Goal: Information Seeking & Learning: Learn about a topic

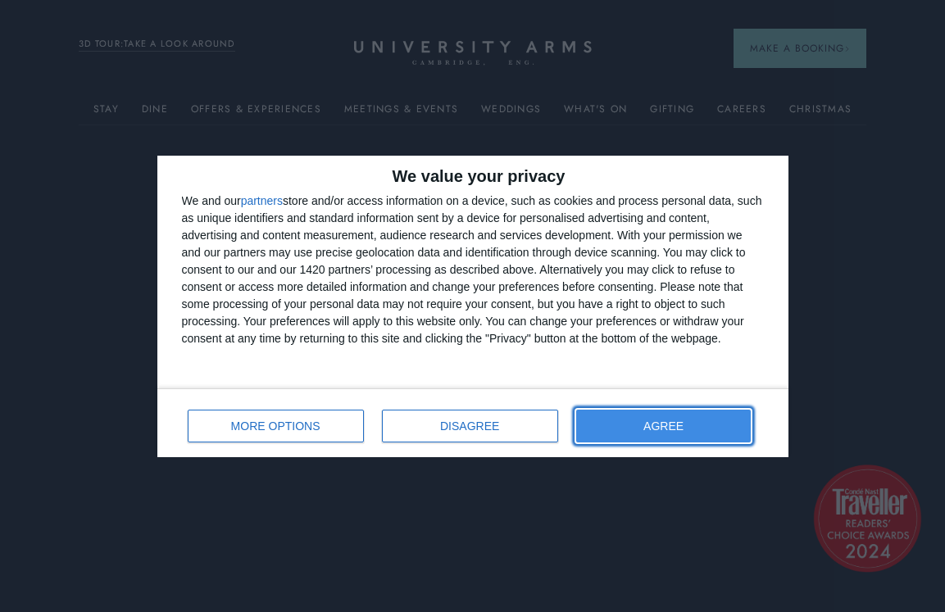
click at [673, 417] on button "AGREE" at bounding box center [663, 426] width 175 height 33
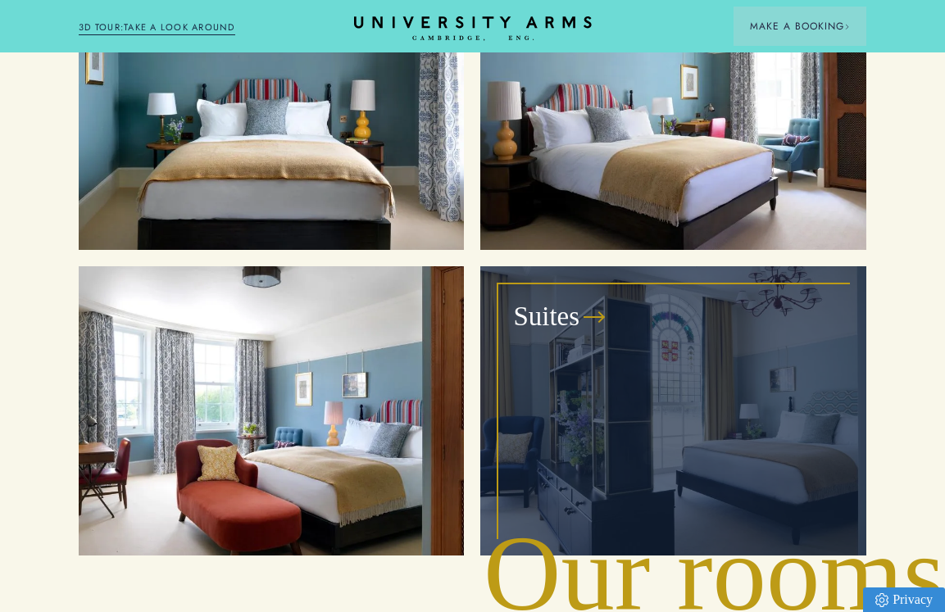
scroll to position [1640, 0]
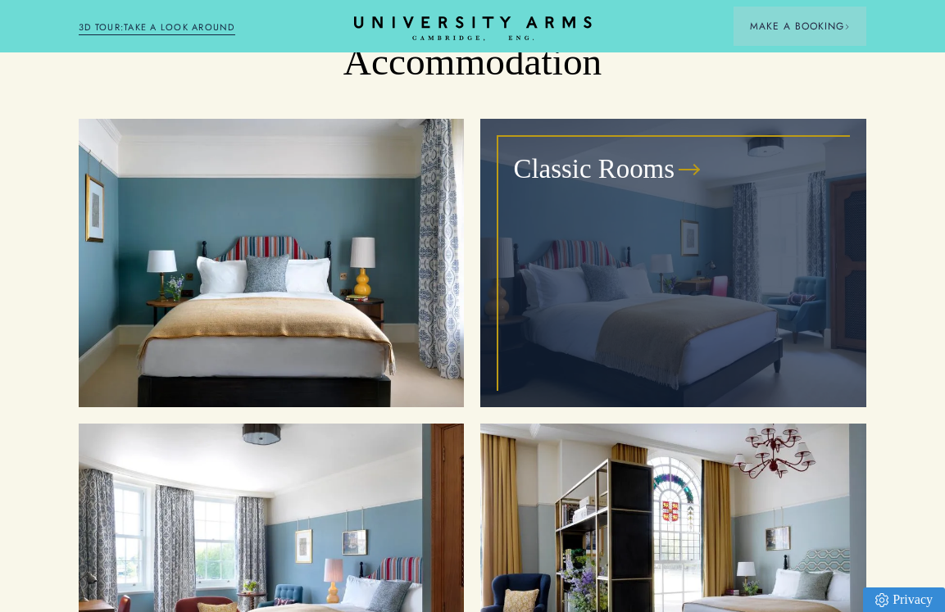
click at [677, 229] on div "Classic Rooms" at bounding box center [673, 263] width 352 height 256
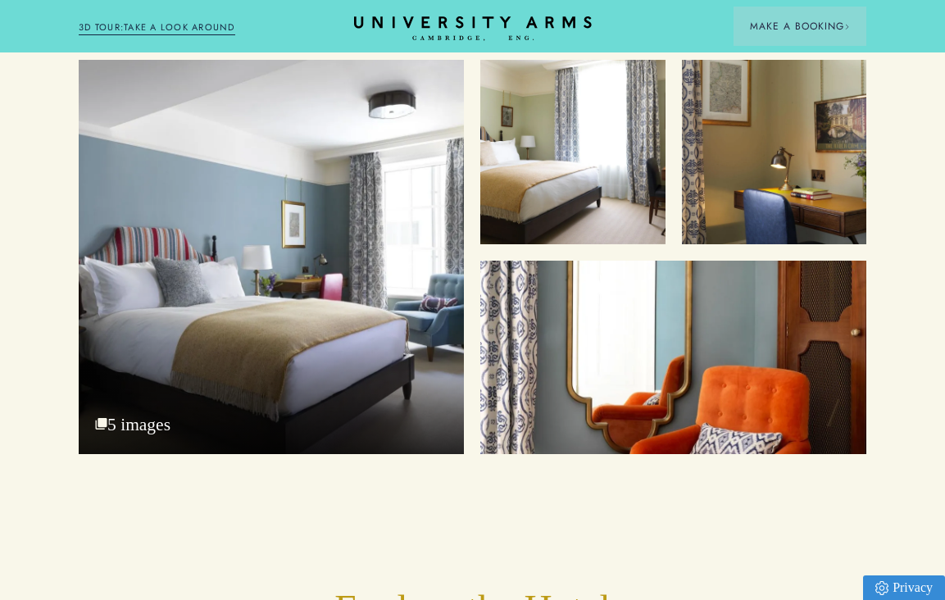
scroll to position [2188, 0]
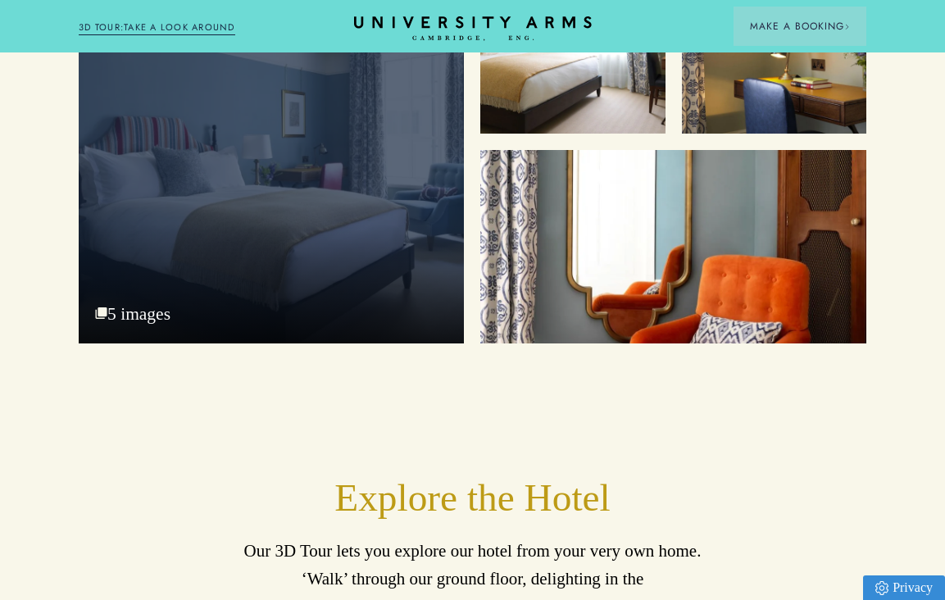
click at [180, 338] on div "Bedroom 5 images" at bounding box center [271, 145] width 385 height 393
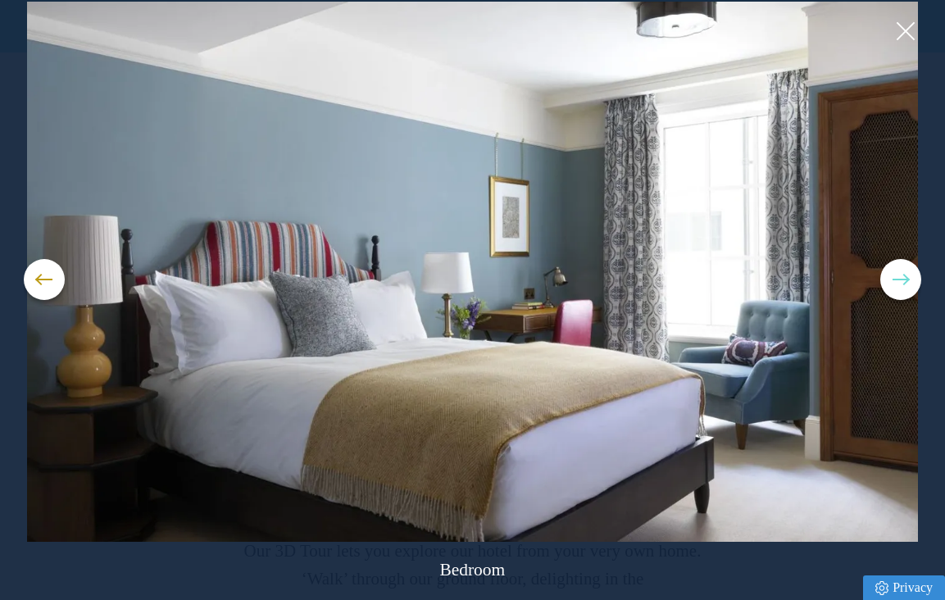
click at [903, 283] on button at bounding box center [900, 279] width 41 height 41
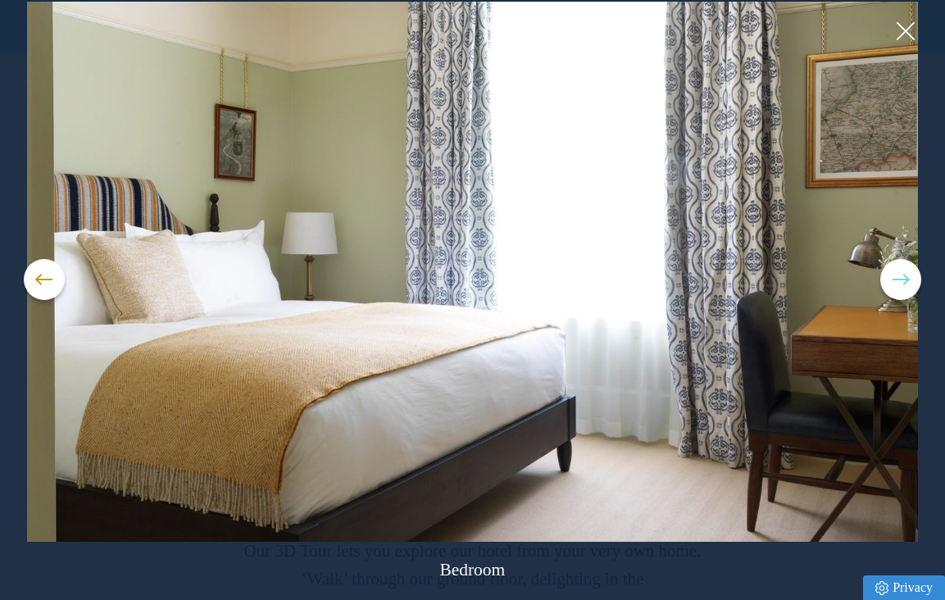
click at [896, 281] on button at bounding box center [900, 279] width 41 height 41
click at [886, 274] on button at bounding box center [900, 279] width 41 height 41
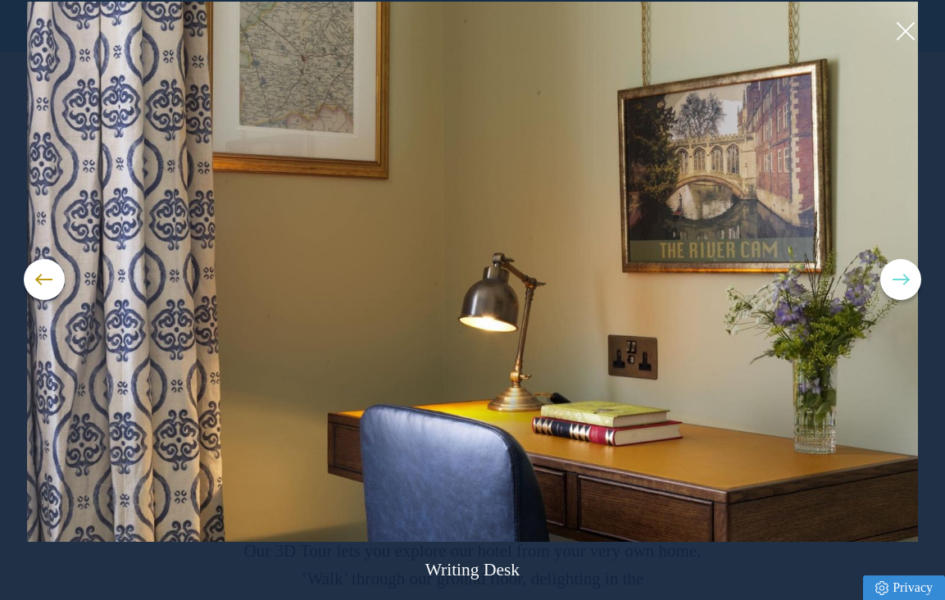
click at [896, 277] on button at bounding box center [900, 279] width 41 height 41
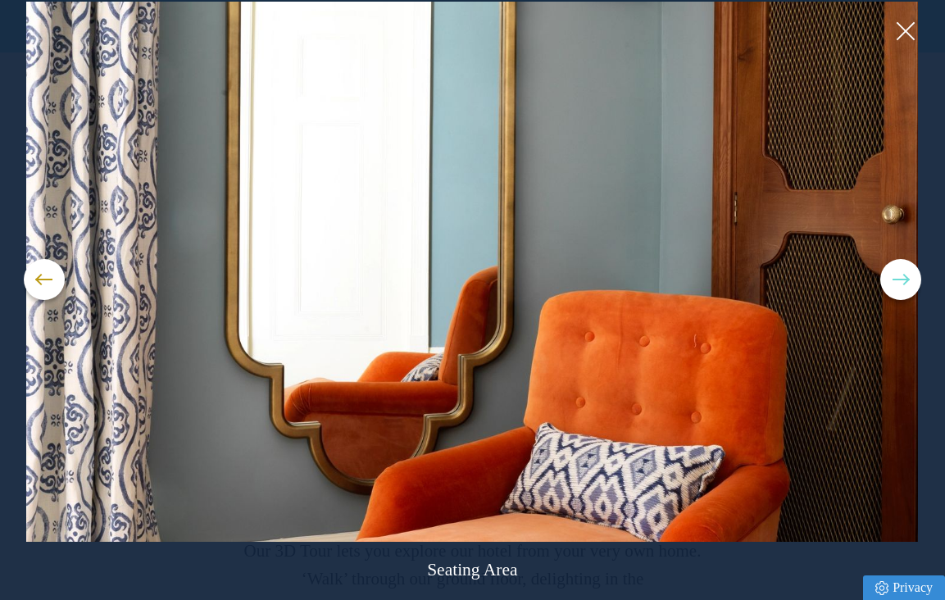
click at [896, 277] on button at bounding box center [900, 279] width 41 height 41
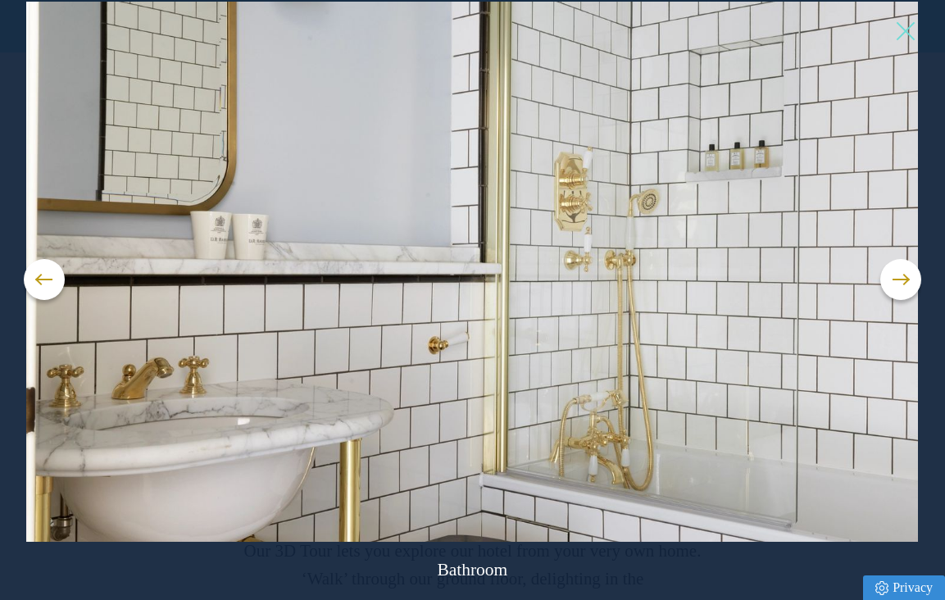
click at [905, 34] on button at bounding box center [904, 31] width 25 height 25
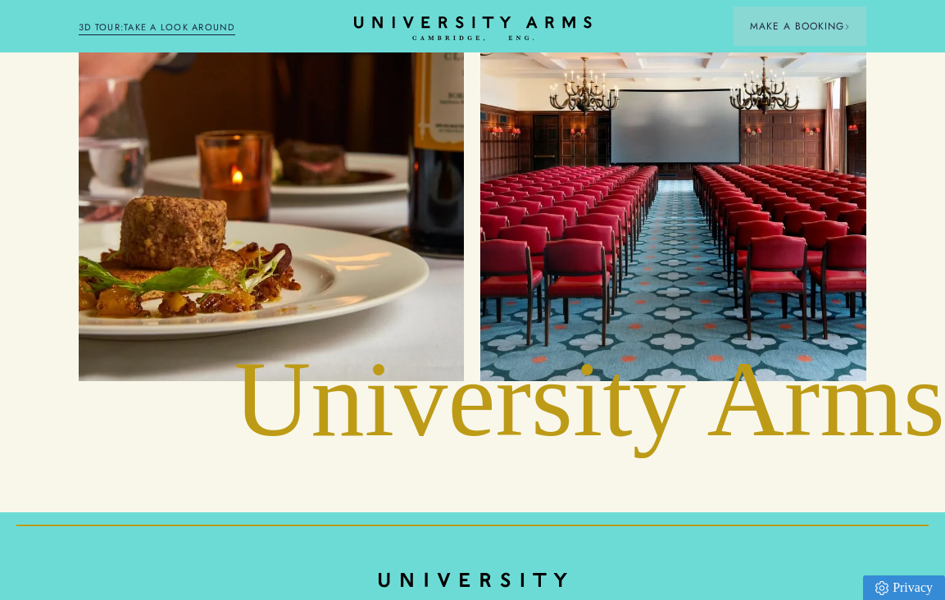
scroll to position [3529, 0]
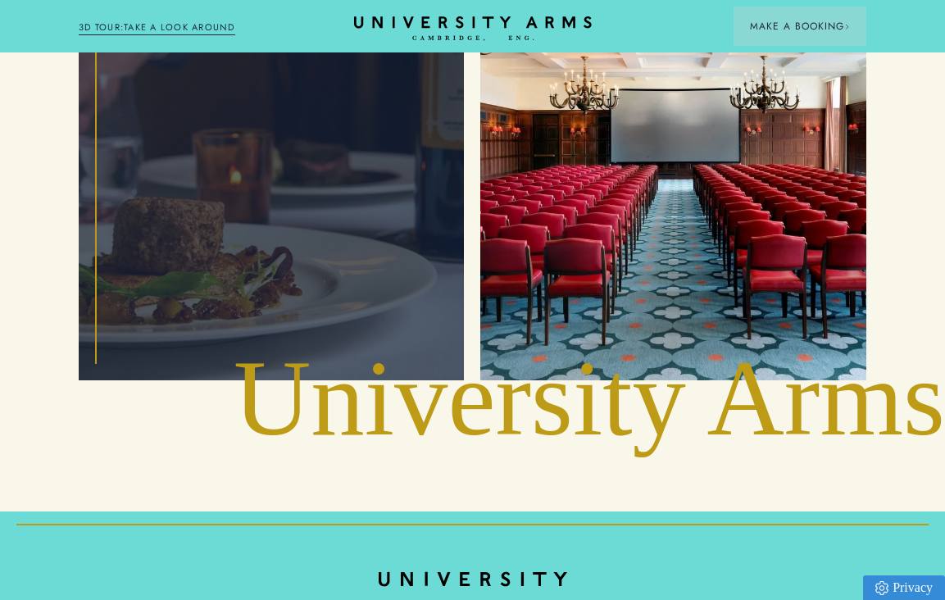
click at [182, 293] on div "Food and Drink" at bounding box center [271, 148] width 352 height 429
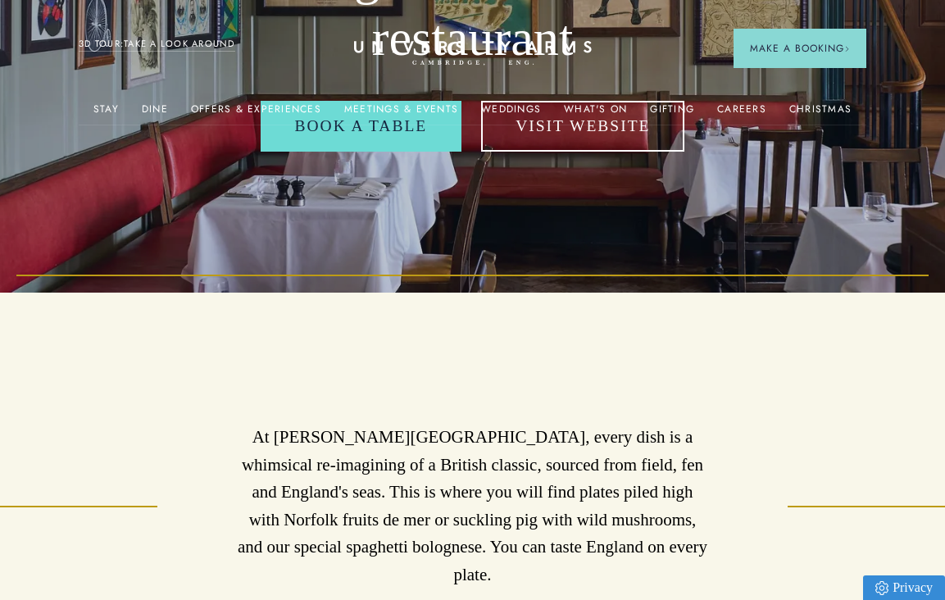
scroll to position [329, 0]
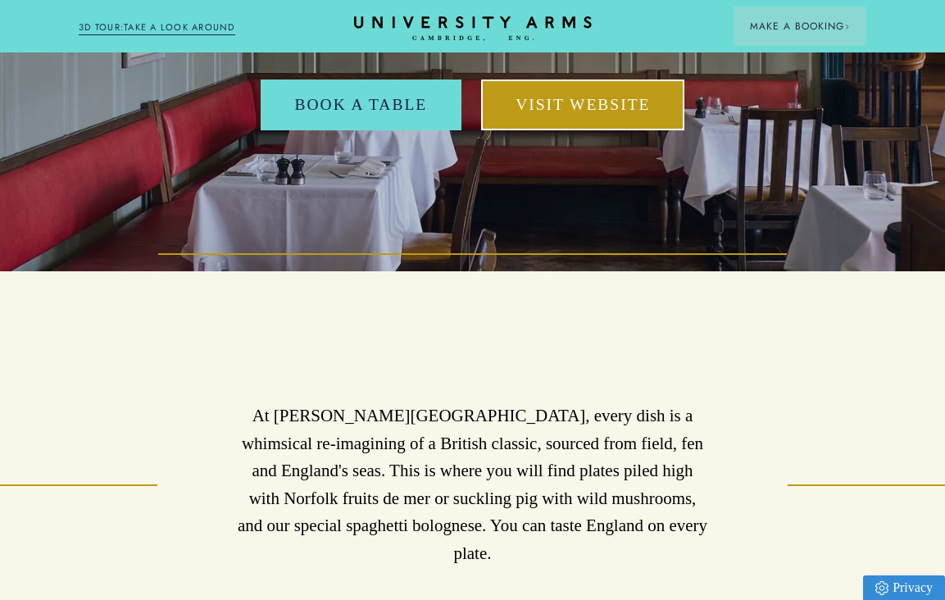
click at [599, 125] on link "Visit Website" at bounding box center [582, 104] width 203 height 50
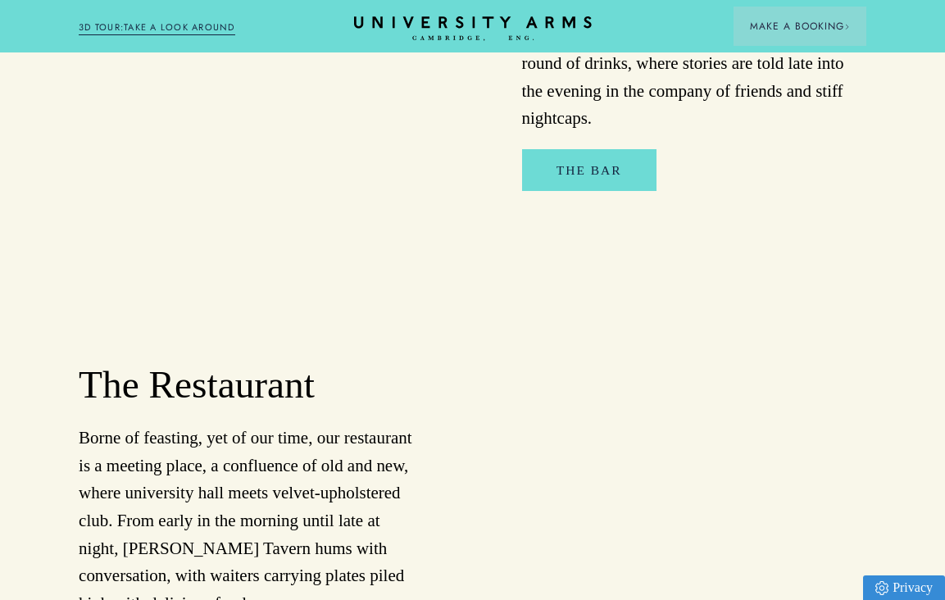
scroll to position [1399, 0]
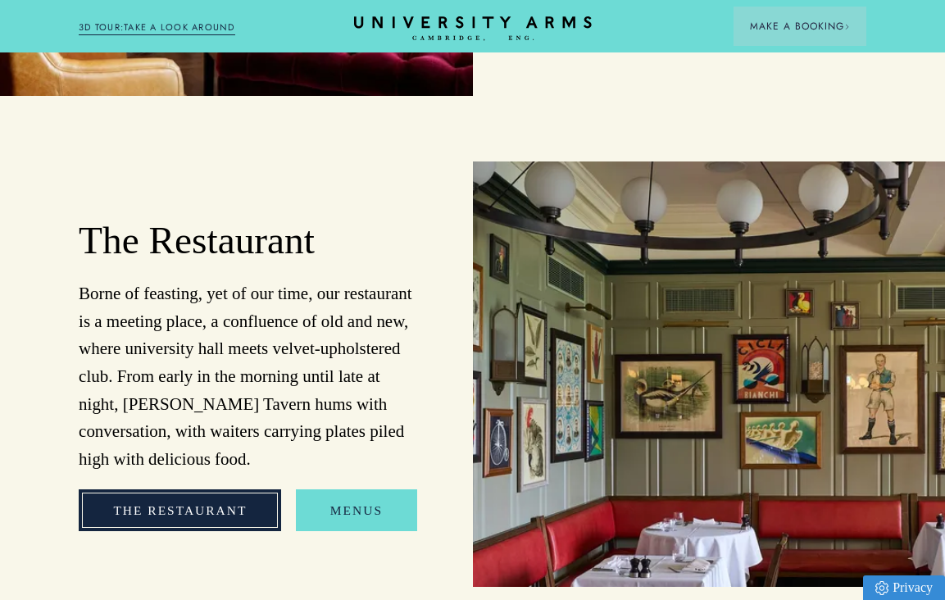
click at [200, 489] on link "The Restaurant" at bounding box center [180, 510] width 202 height 42
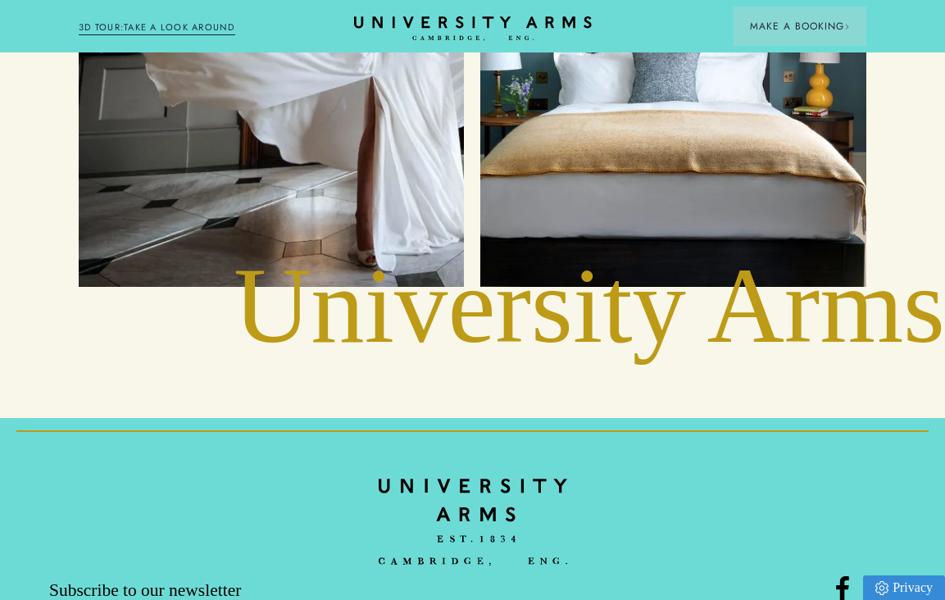
scroll to position [6254, 0]
